Goal: Information Seeking & Learning: Check status

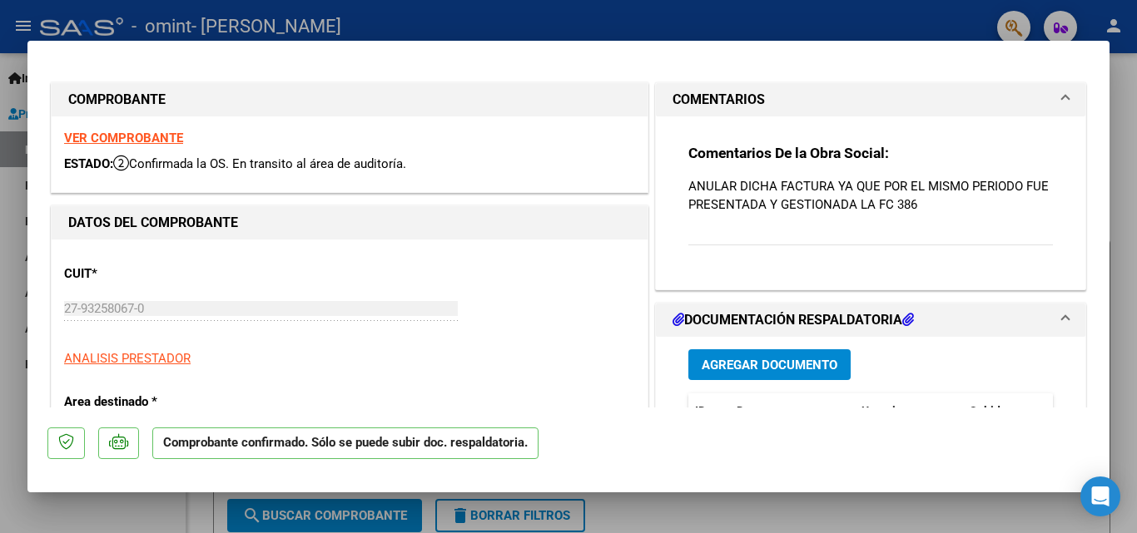
click at [74, 138] on strong "VER COMPROBANTE" at bounding box center [123, 138] width 119 height 15
click at [917, 109] on mat-panel-title "COMENTARIOS" at bounding box center [860, 100] width 376 height 20
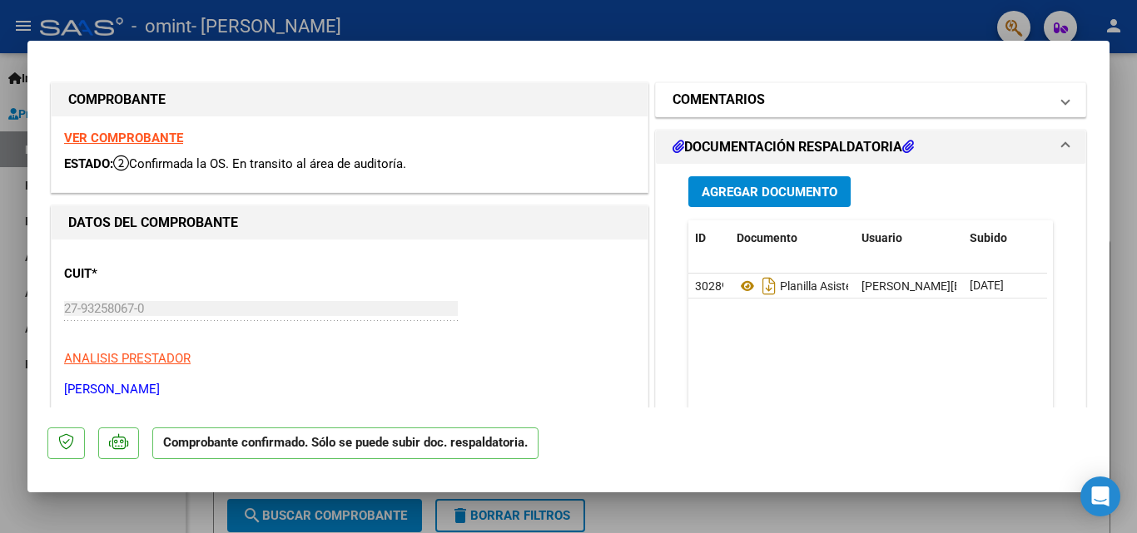
click at [917, 109] on mat-panel-title "COMENTARIOS" at bounding box center [860, 100] width 376 height 20
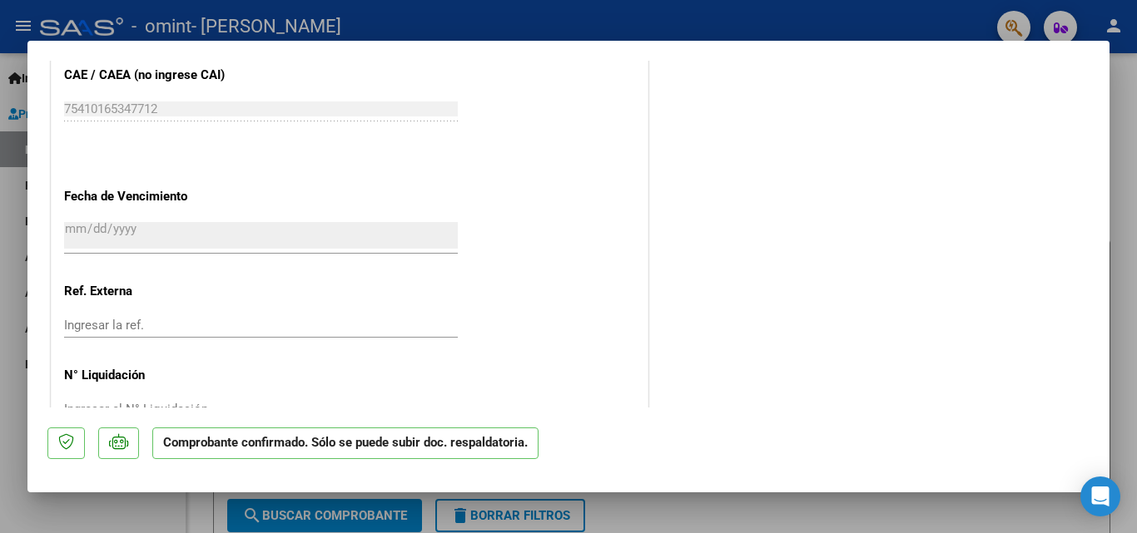
scroll to position [921, 0]
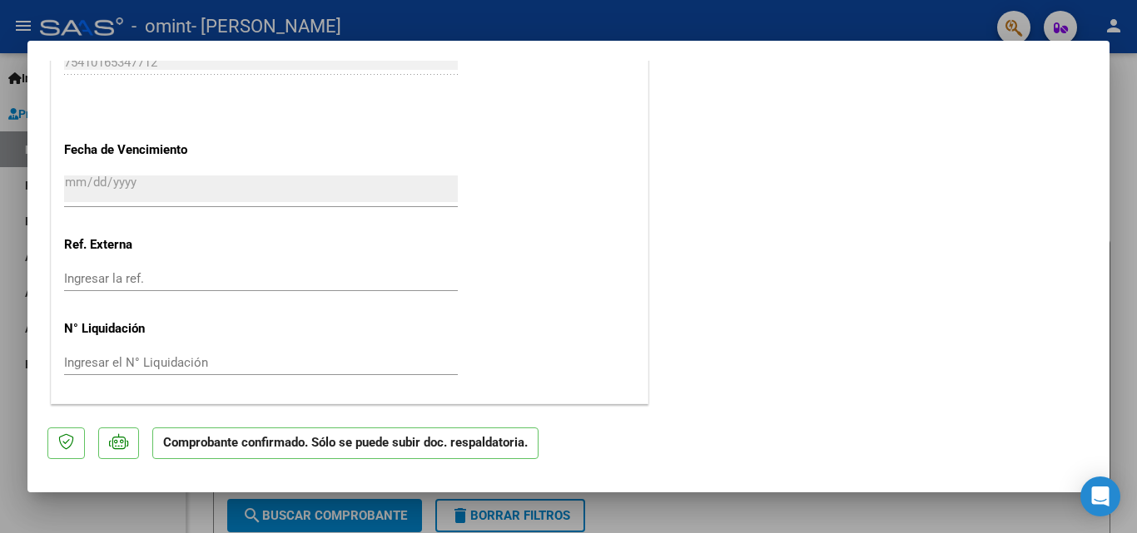
click at [1136, 310] on div at bounding box center [568, 266] width 1137 height 533
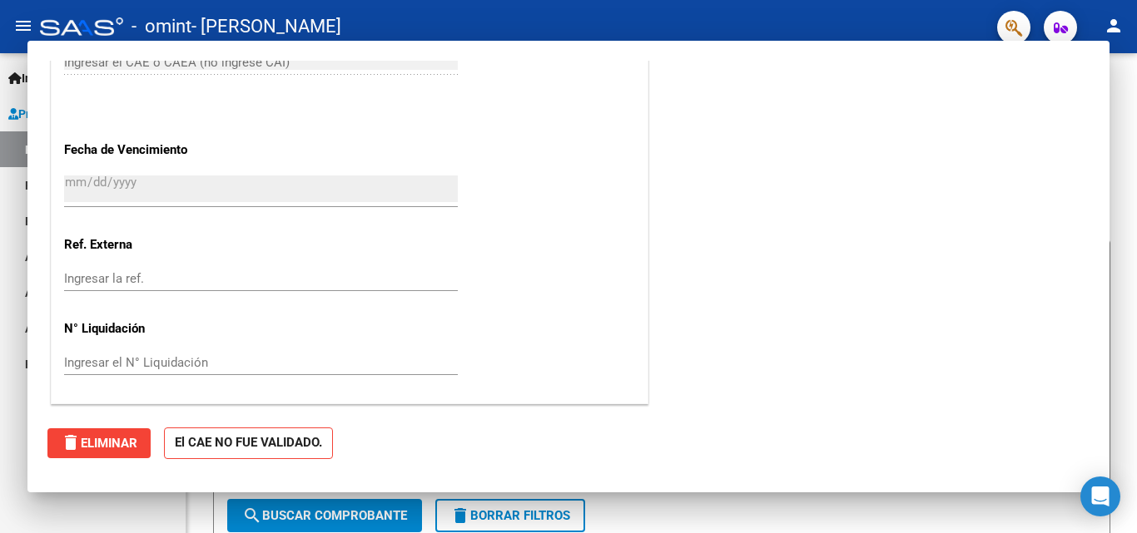
scroll to position [0, 0]
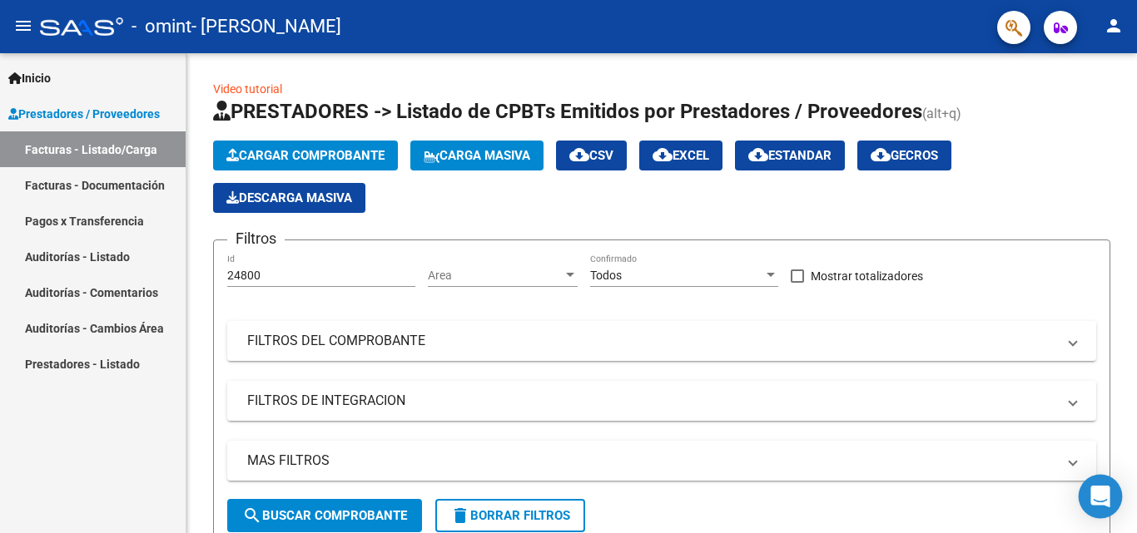
click at [1095, 493] on icon "Open Intercom Messenger" at bounding box center [1099, 497] width 19 height 22
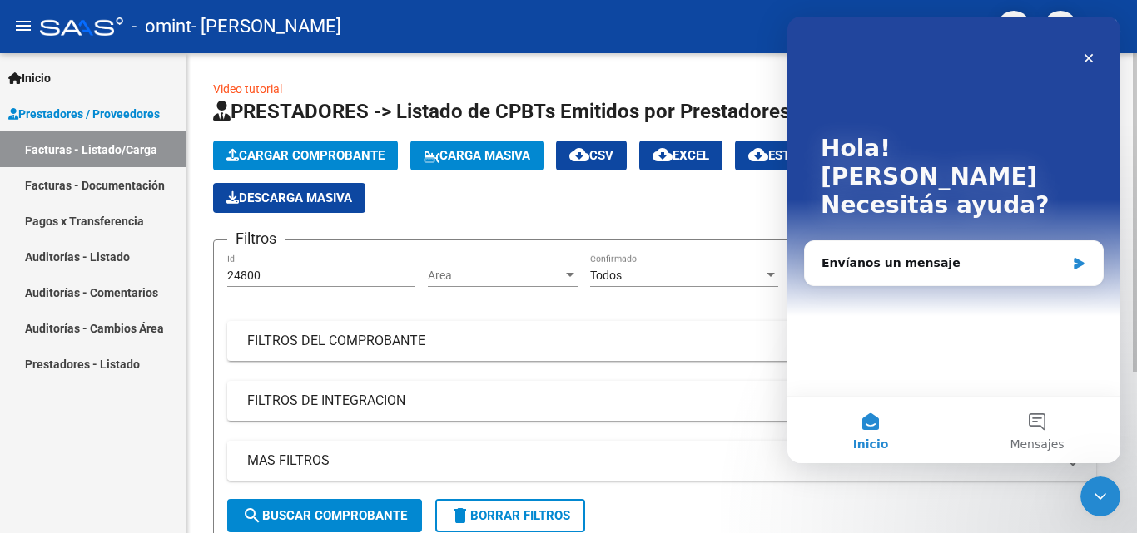
click at [692, 476] on mat-expansion-panel-header "MAS FILTROS" at bounding box center [661, 461] width 869 height 40
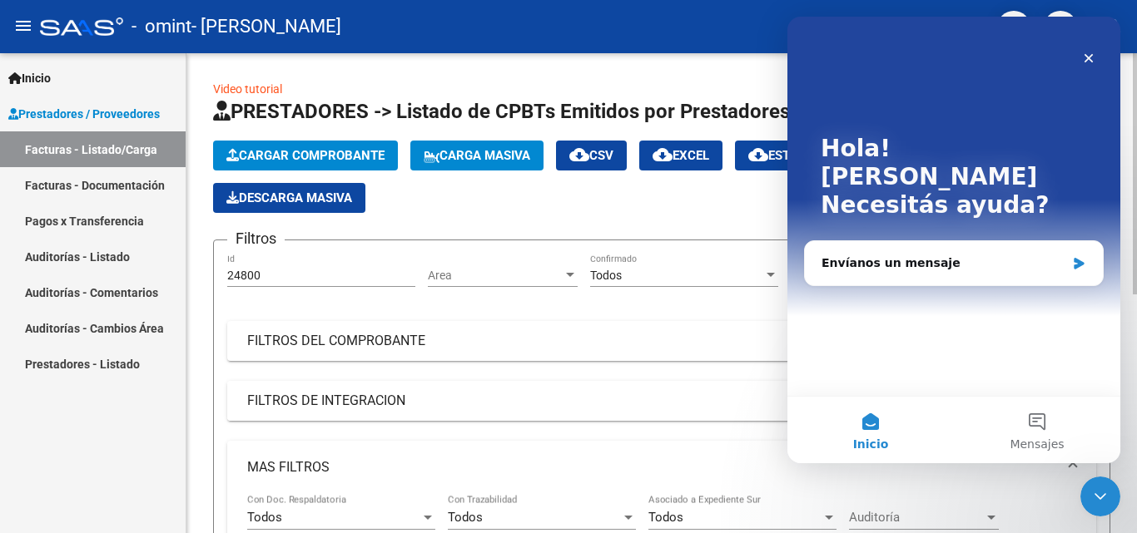
click at [692, 381] on mat-expansion-panel-header "FILTROS DE INTEGRACION" at bounding box center [661, 401] width 869 height 40
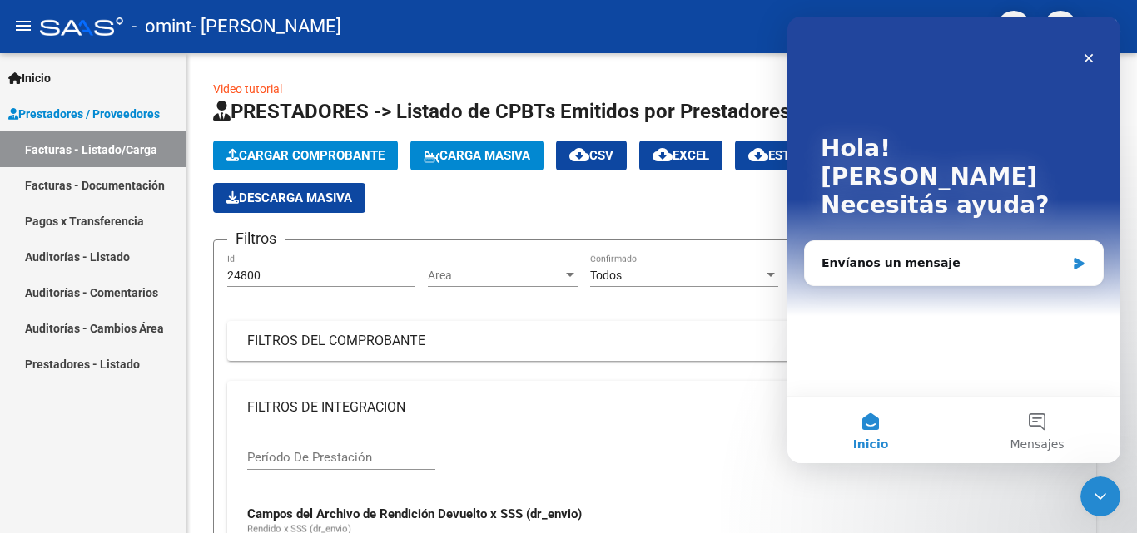
click at [89, 458] on div "Inicio Instructivos Contacto OS Prestadores / Proveedores Facturas - Listado/Ca…" at bounding box center [93, 293] width 186 height 480
click at [1092, 59] on icon "Cerrar" at bounding box center [1088, 58] width 13 height 13
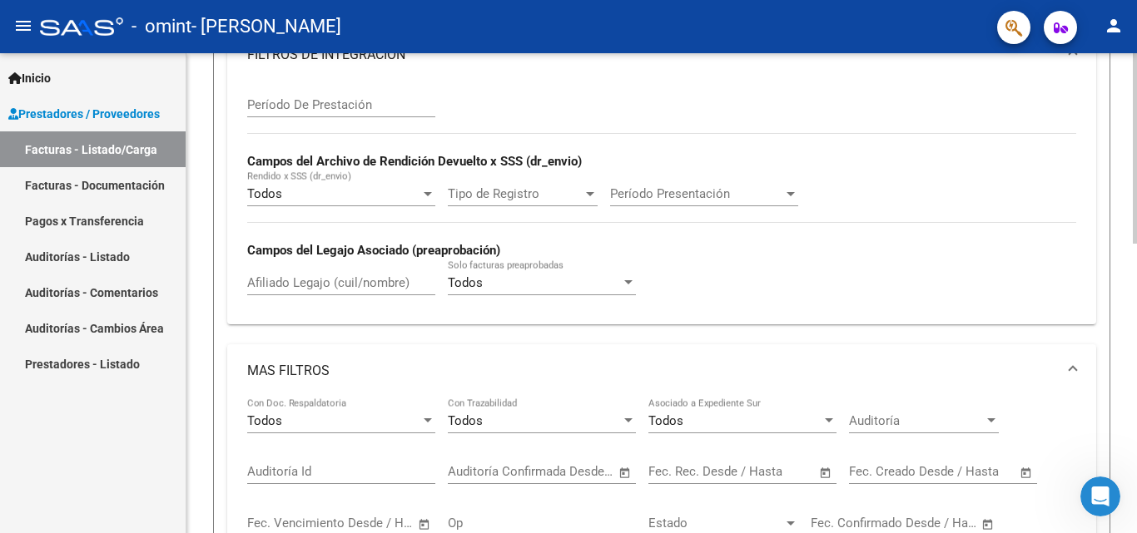
click at [1136, 362] on div at bounding box center [1134, 291] width 4 height 191
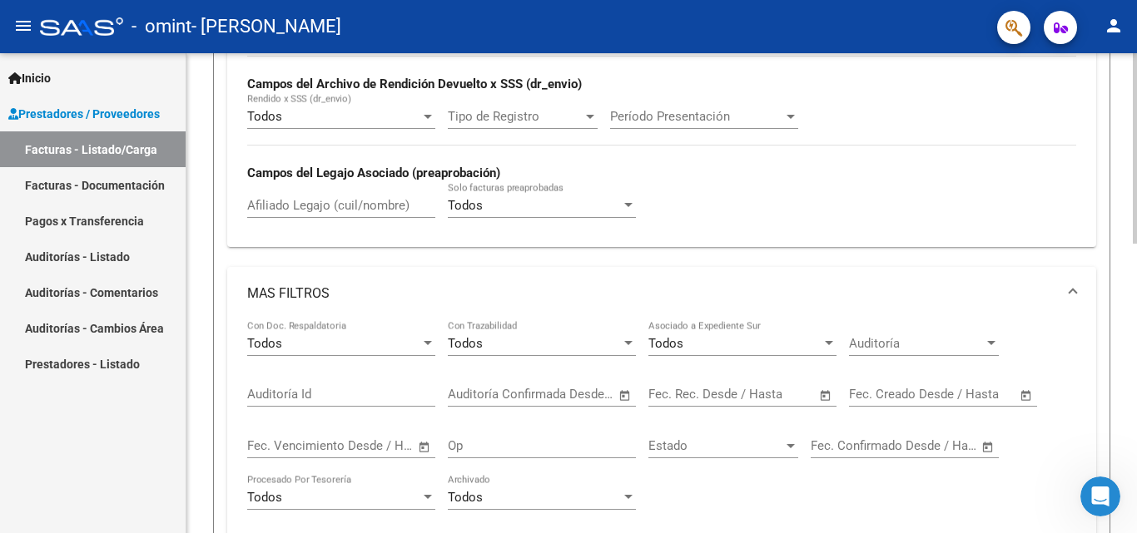
scroll to position [731, 0]
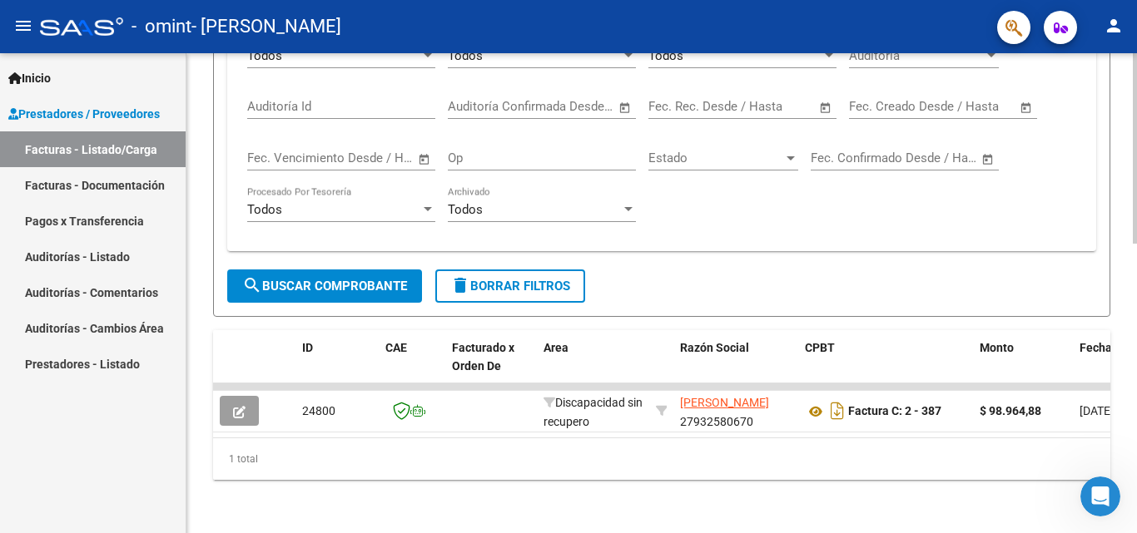
click at [1136, 511] on div at bounding box center [1134, 438] width 4 height 191
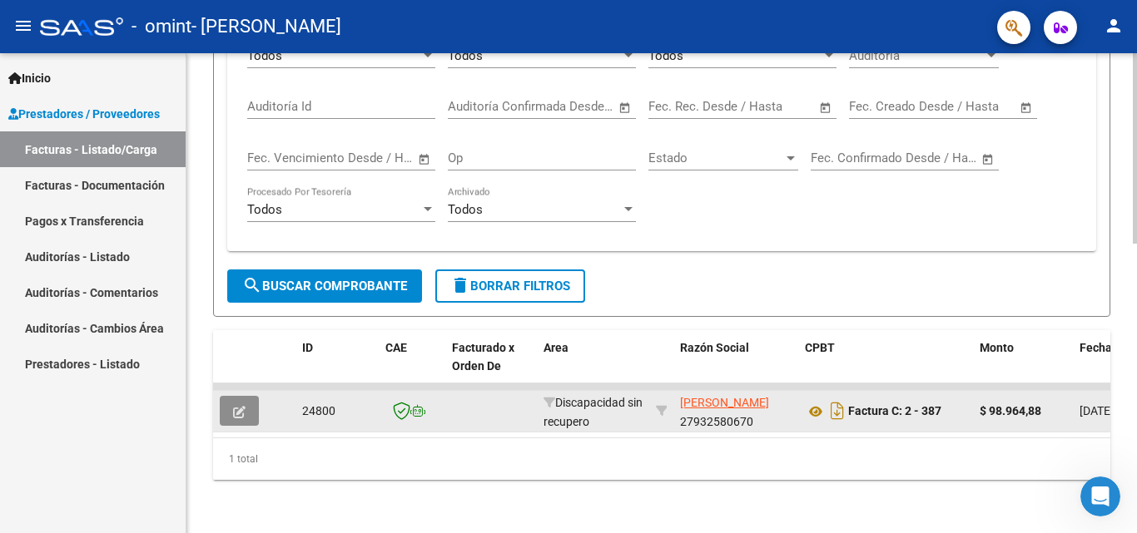
click at [247, 396] on button "button" at bounding box center [239, 411] width 39 height 30
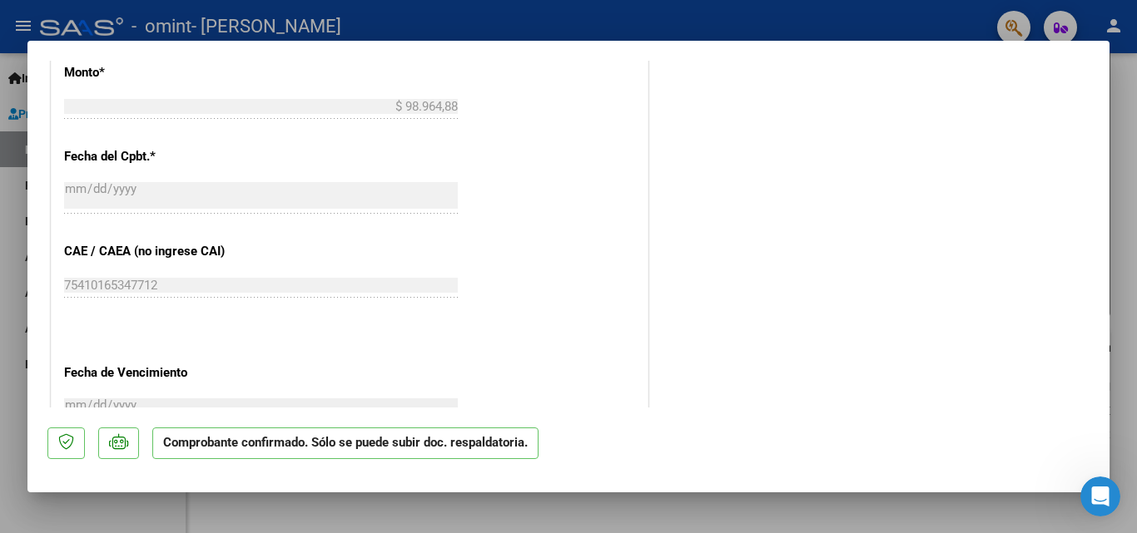
scroll to position [701, 0]
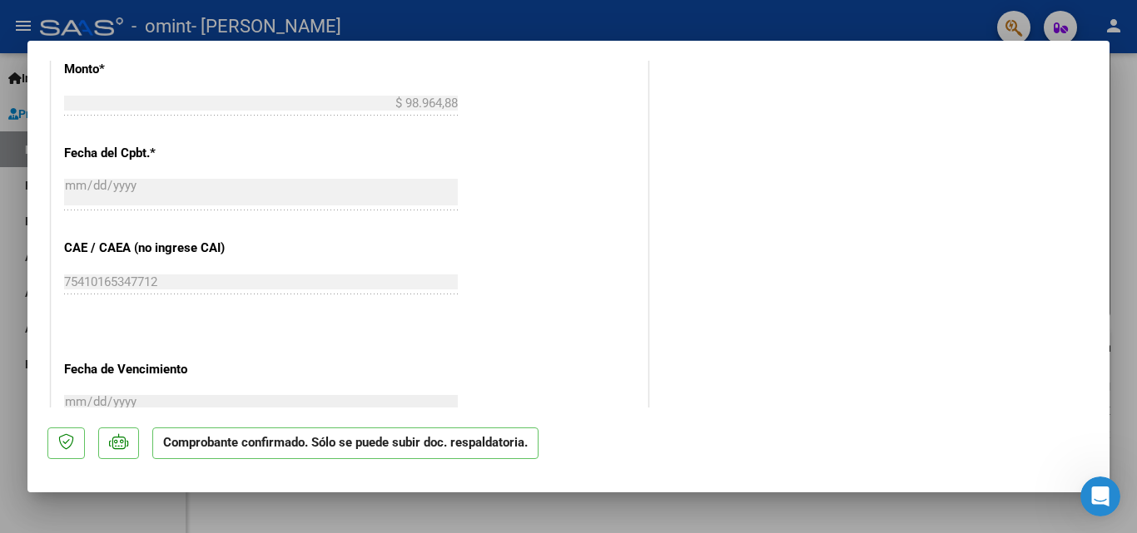
click at [1136, 197] on div at bounding box center [568, 266] width 1137 height 533
type input "$ 0,00"
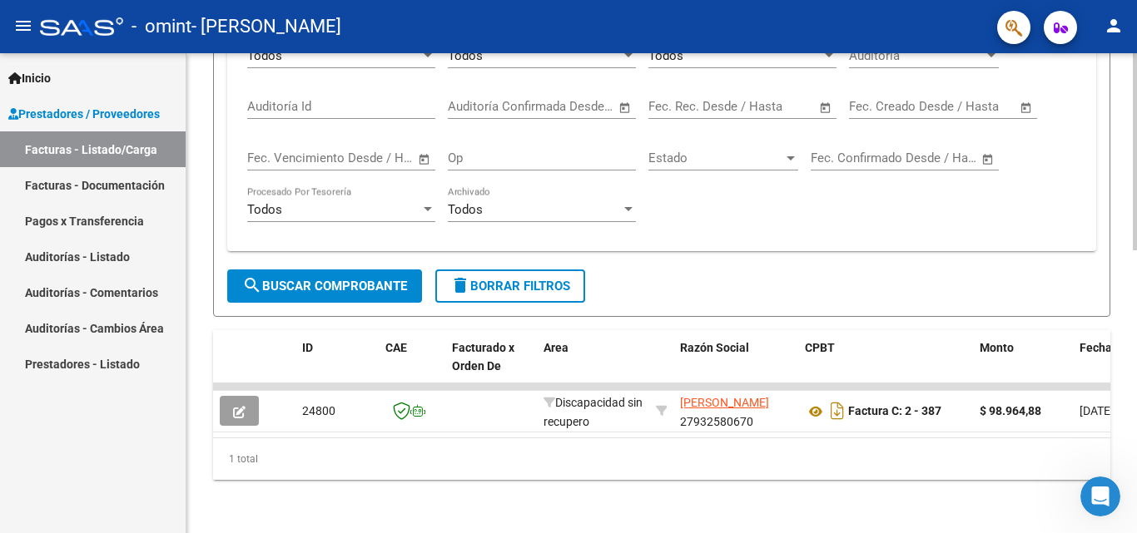
scroll to position [731, 0]
click at [1136, 401] on div at bounding box center [1134, 438] width 4 height 191
drag, startPoint x: 884, startPoint y: 375, endPoint x: 1133, endPoint y: 364, distance: 249.9
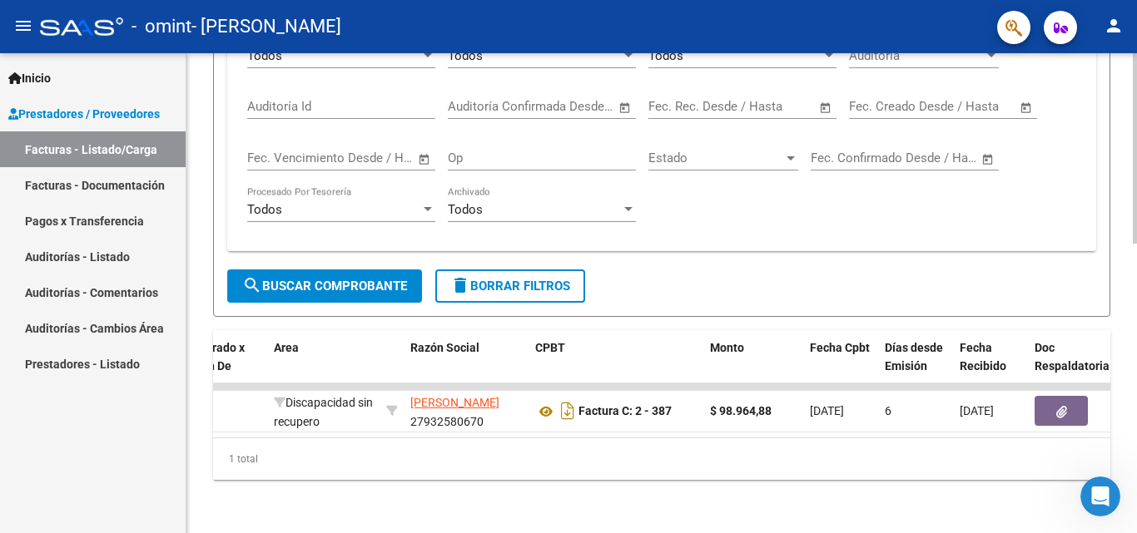
scroll to position [0, 273]
